Goal: Navigation & Orientation: Understand site structure

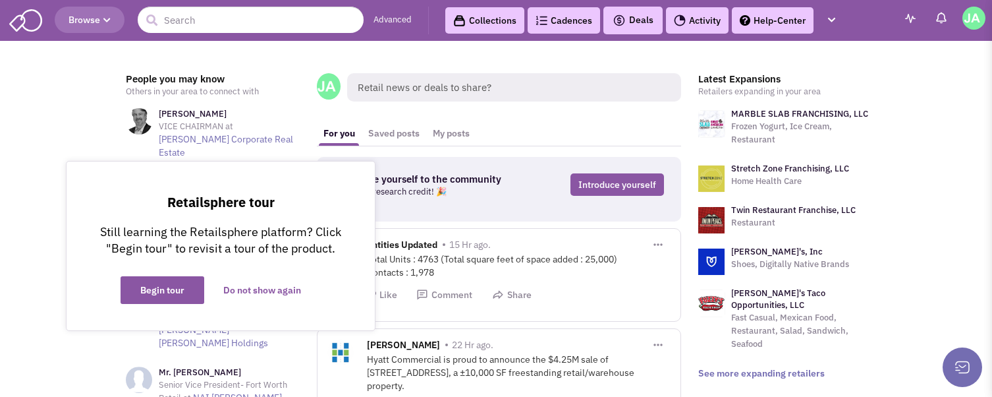
click at [25, 22] on img at bounding box center [25, 19] width 33 height 25
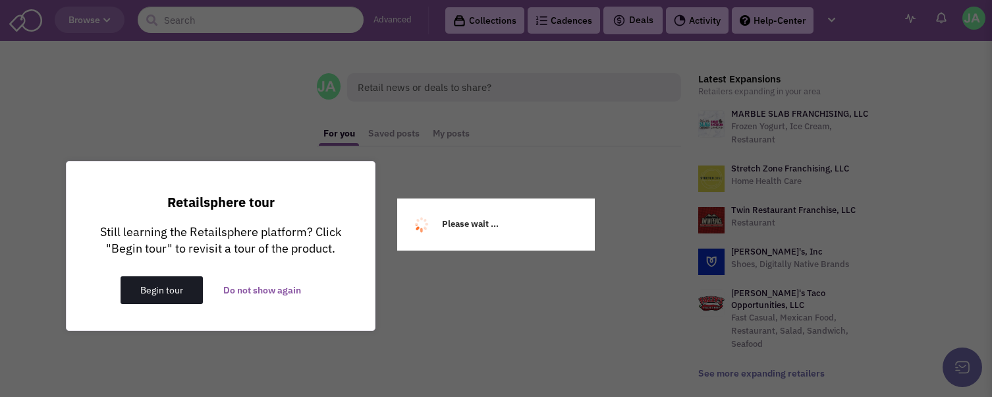
click at [171, 290] on button "Begin tour" at bounding box center [162, 290] width 82 height 28
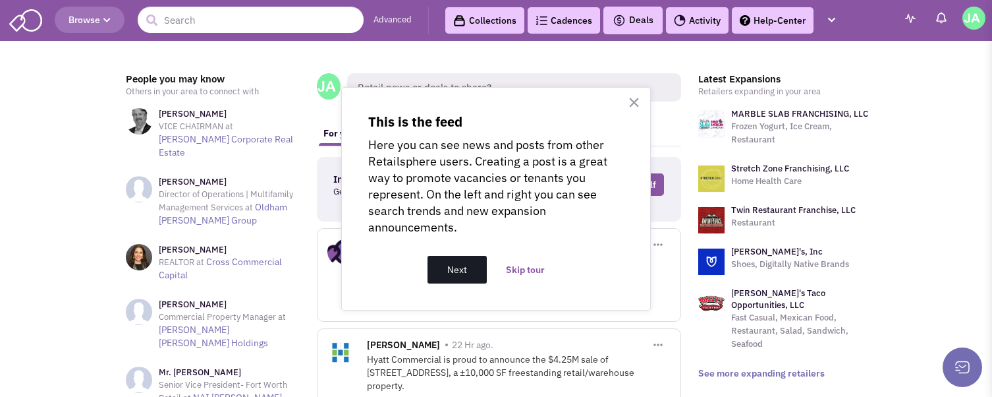
click at [460, 264] on button "Next" at bounding box center [457, 270] width 59 height 28
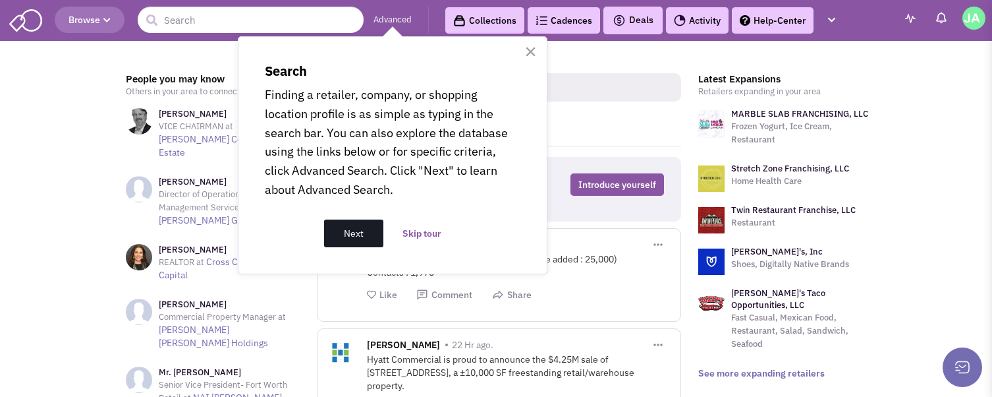
click at [352, 228] on button "Next" at bounding box center [353, 233] width 59 height 28
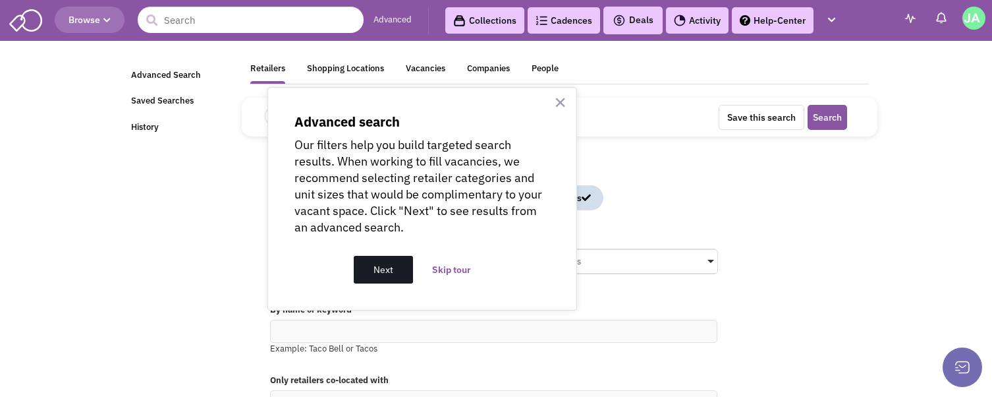
click at [381, 262] on button "Next" at bounding box center [383, 270] width 59 height 28
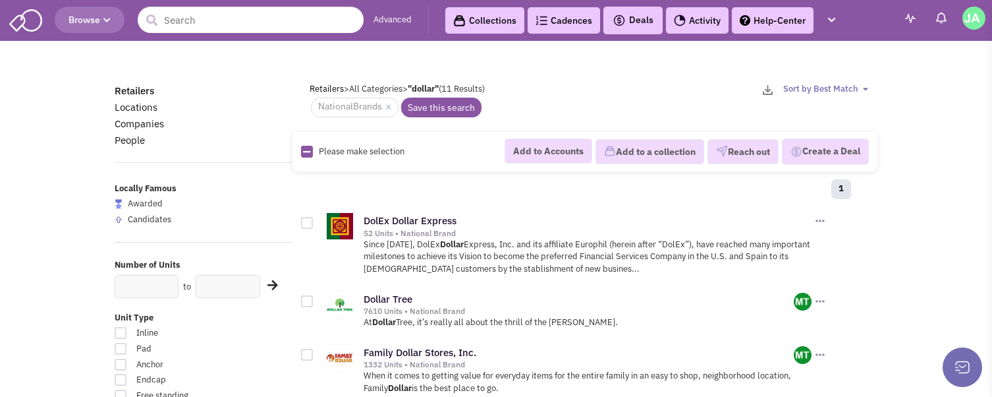
click at [29, 13] on img at bounding box center [25, 19] width 33 height 25
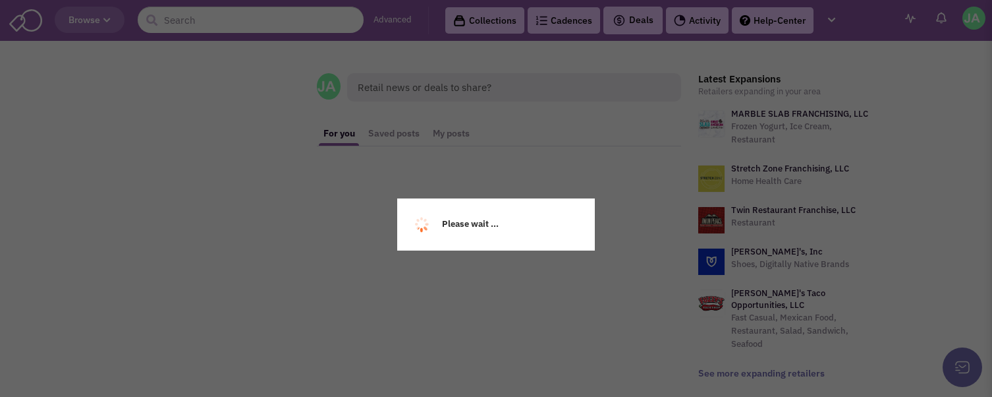
click at [81, 18] on div "Please wait ..." at bounding box center [496, 198] width 992 height 397
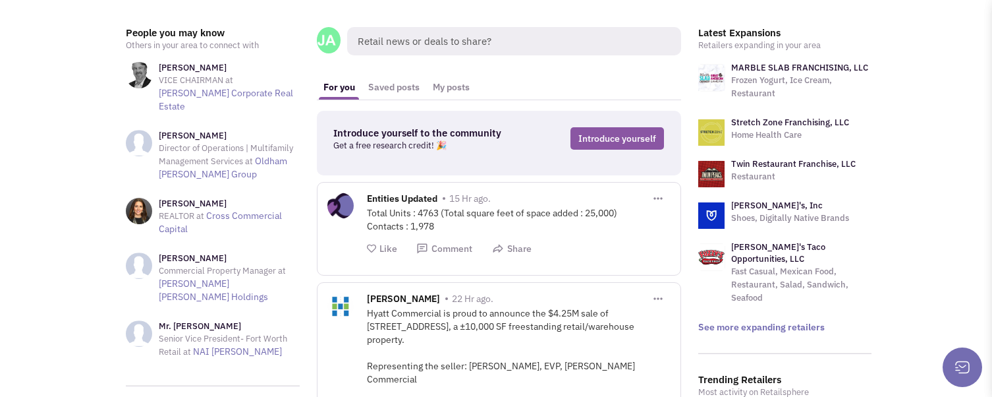
scroll to position [90, 0]
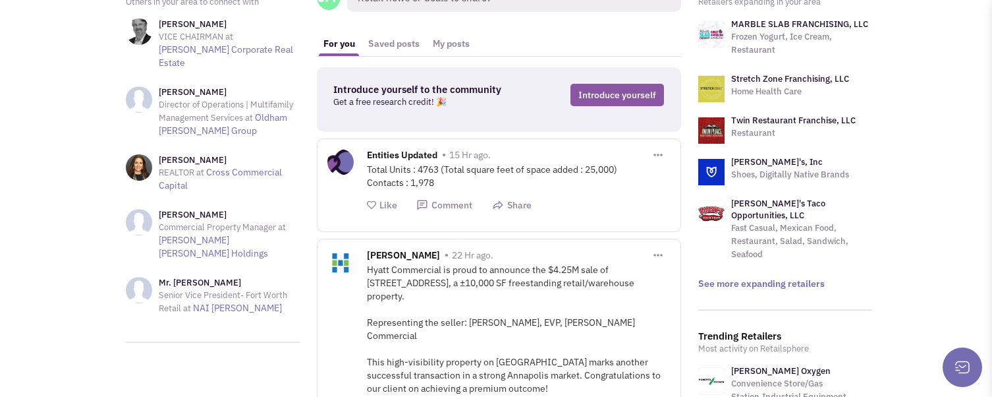
click at [410, 253] on span "[PERSON_NAME]" at bounding box center [403, 256] width 73 height 15
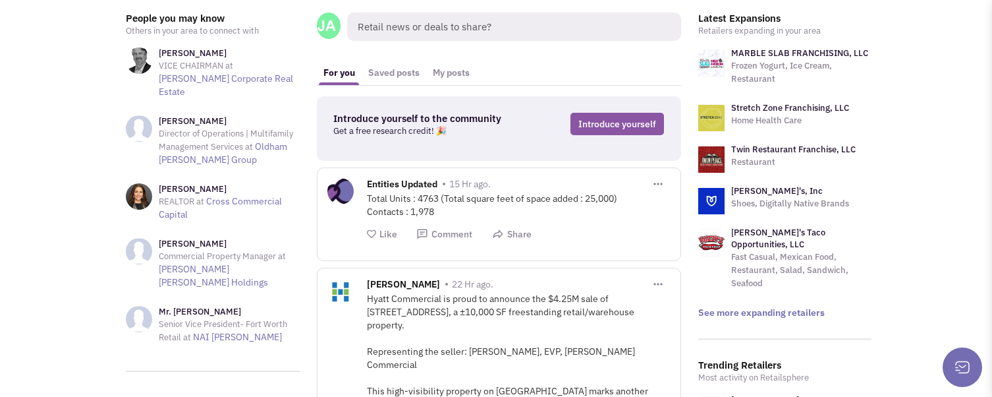
scroll to position [0, 0]
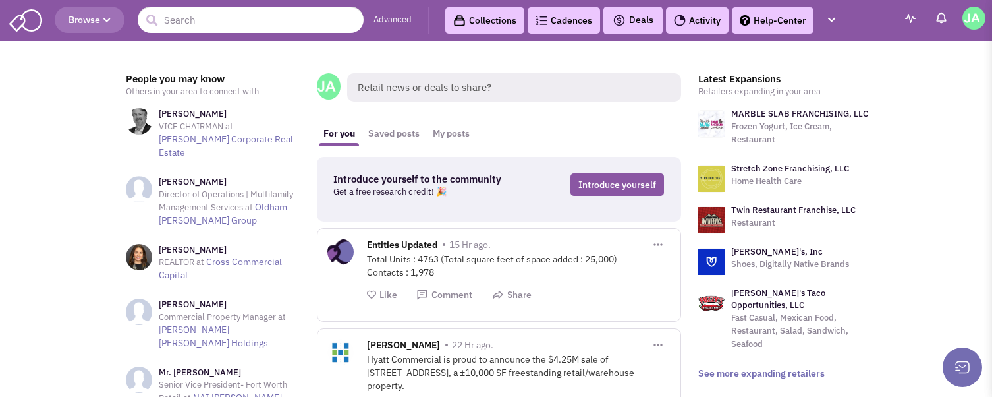
click at [563, 20] on link "Cadences 0" at bounding box center [564, 20] width 72 height 26
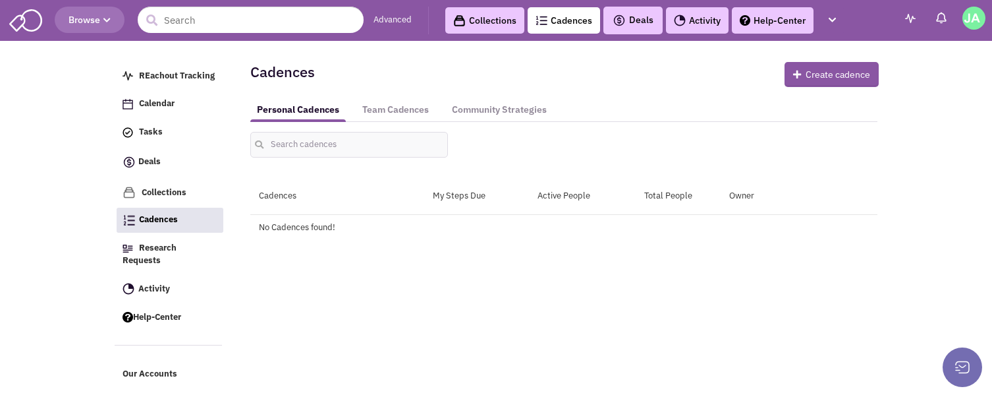
click at [646, 19] on span "Deals" at bounding box center [633, 20] width 41 height 12
click at [691, 20] on link "Activity" at bounding box center [697, 20] width 63 height 26
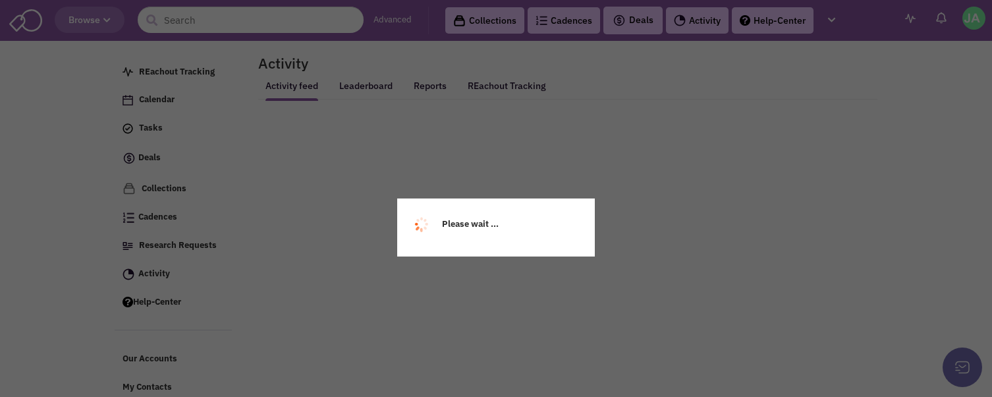
select select
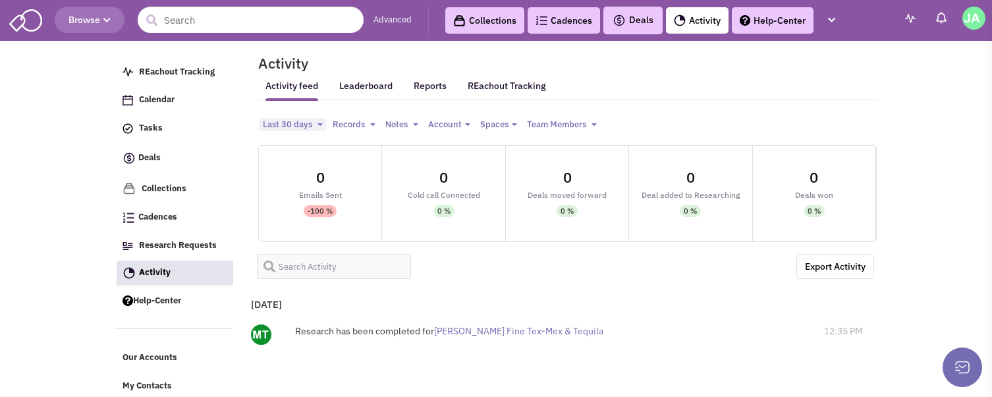
click at [750, 20] on img at bounding box center [745, 20] width 11 height 11
